Goal: Find specific page/section: Find specific page/section

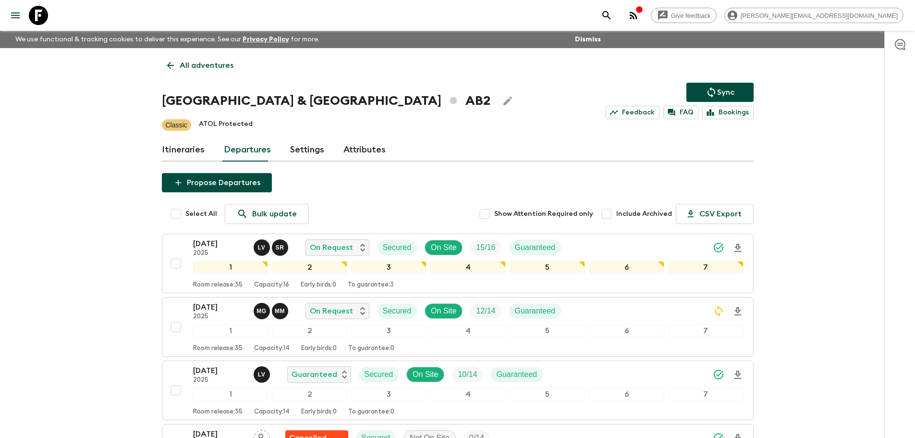
scroll to position [101, 0]
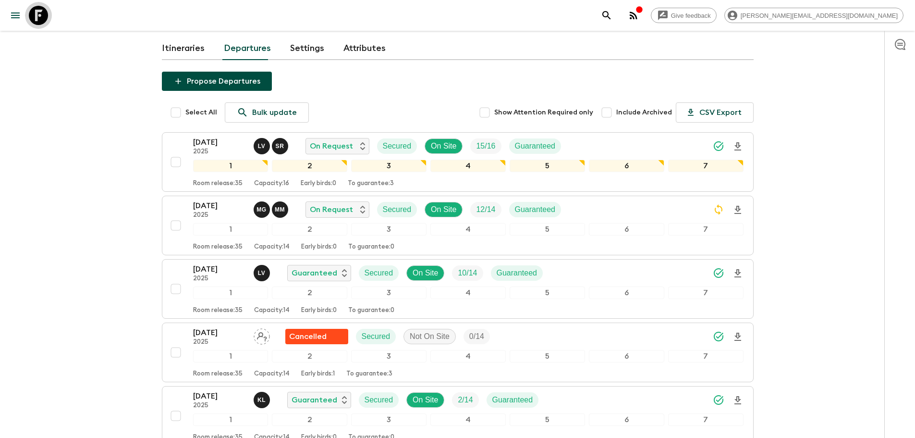
click at [39, 12] on icon at bounding box center [38, 15] width 19 height 19
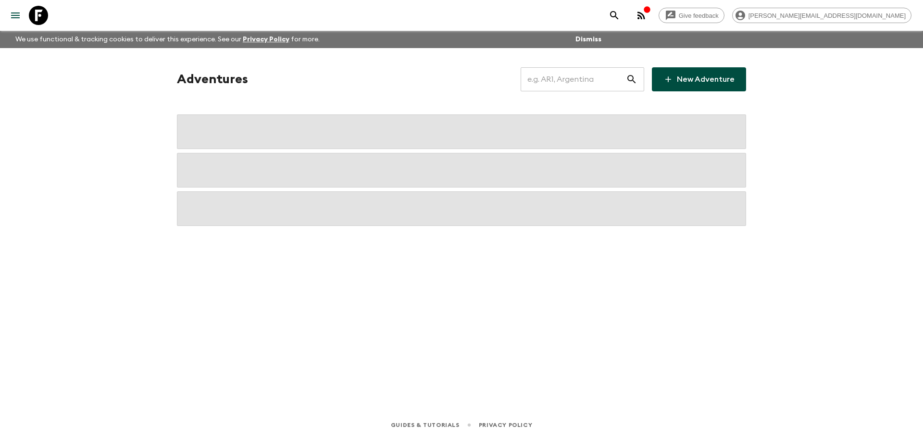
click at [583, 86] on input "text" at bounding box center [572, 79] width 105 height 27
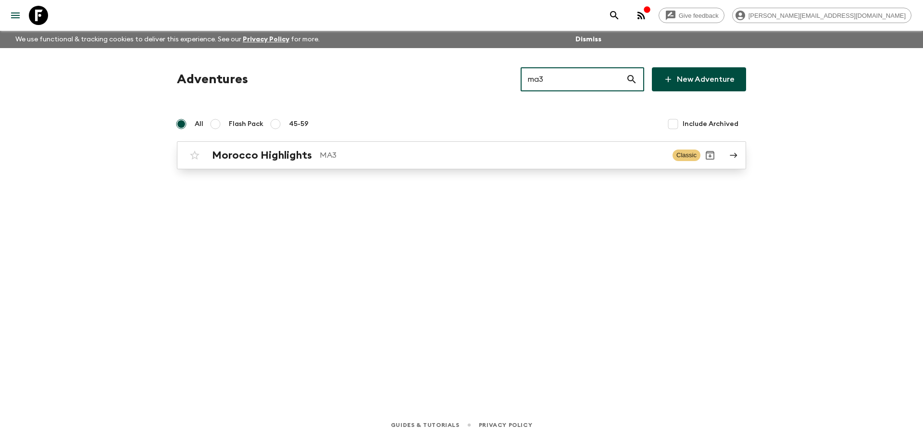
type input "ma3"
click at [519, 159] on p "MA3" at bounding box center [492, 155] width 345 height 12
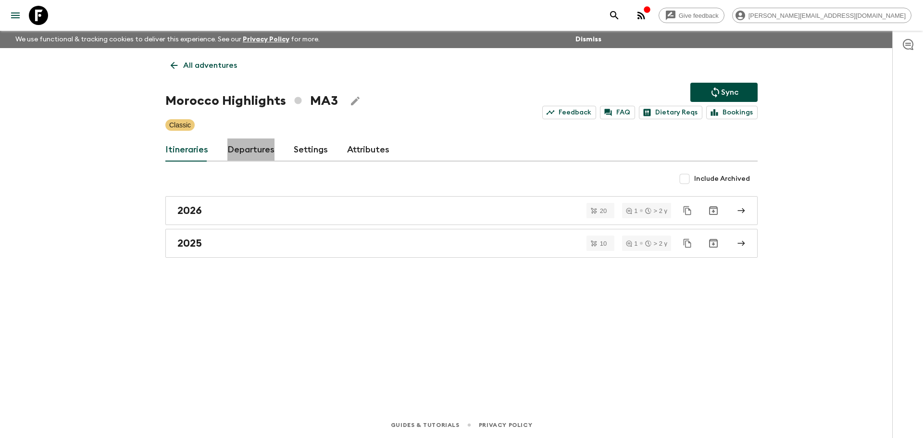
click at [268, 153] on link "Departures" at bounding box center [250, 149] width 47 height 23
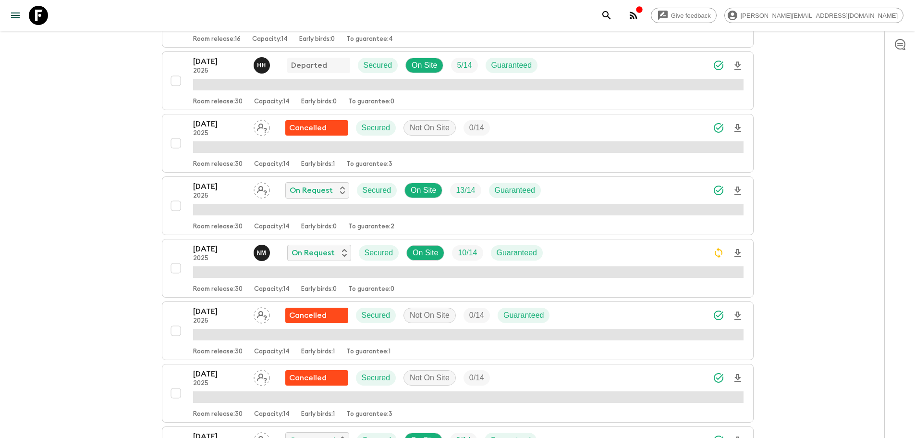
scroll to position [273, 0]
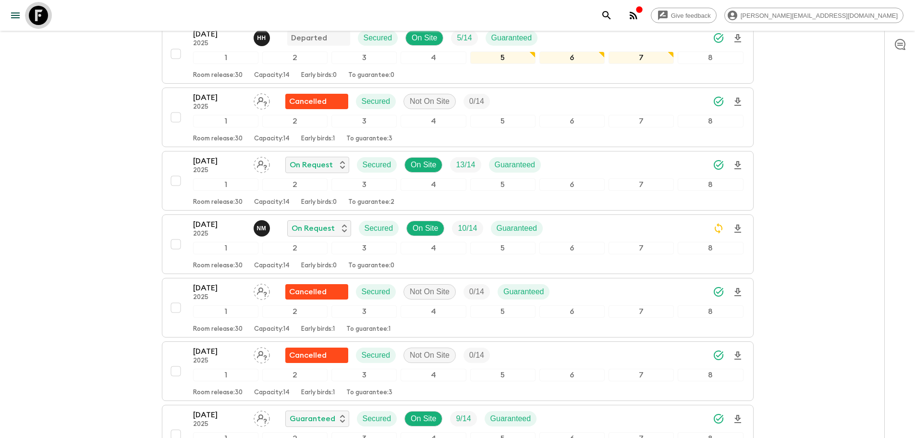
click at [49, 15] on link at bounding box center [38, 15] width 27 height 27
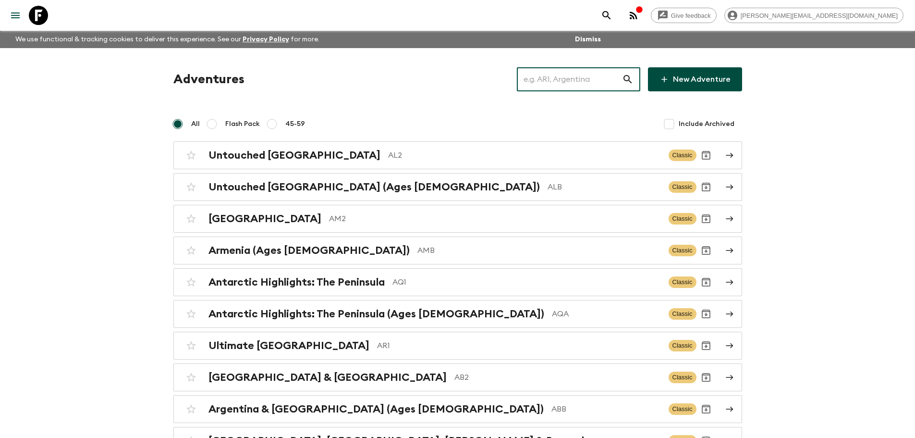
click at [580, 75] on input "text" at bounding box center [569, 79] width 105 height 27
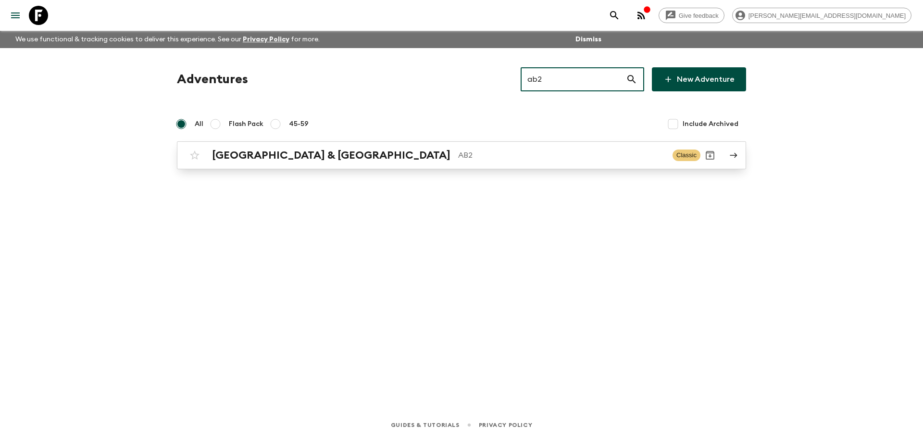
type input "ab2"
click at [458, 157] on p "AB2" at bounding box center [561, 155] width 207 height 12
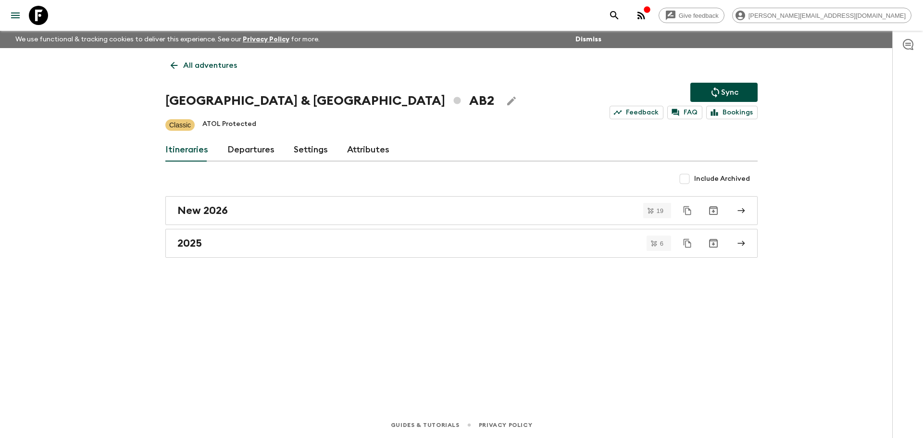
click at [227, 158] on link "Departures" at bounding box center [250, 149] width 47 height 23
